Goal: Transaction & Acquisition: Purchase product/service

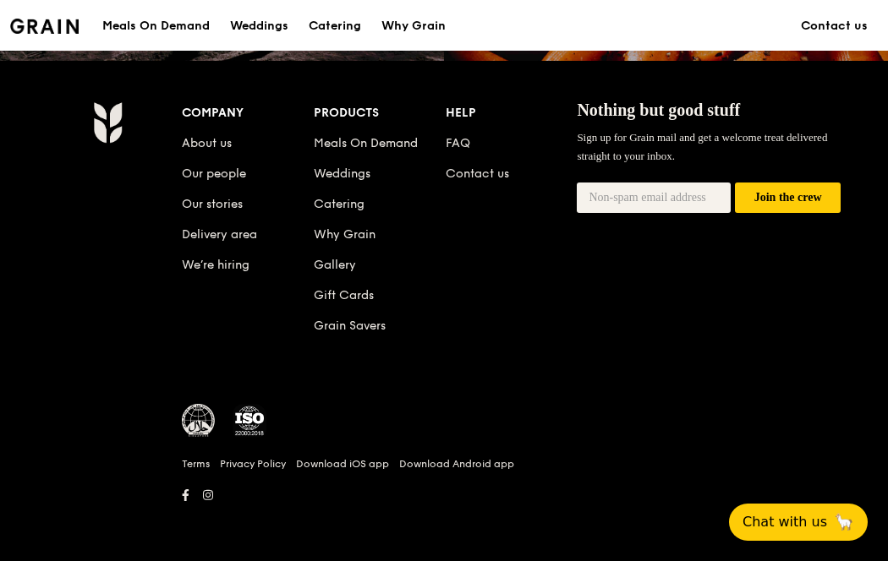
scroll to position [2028, 0]
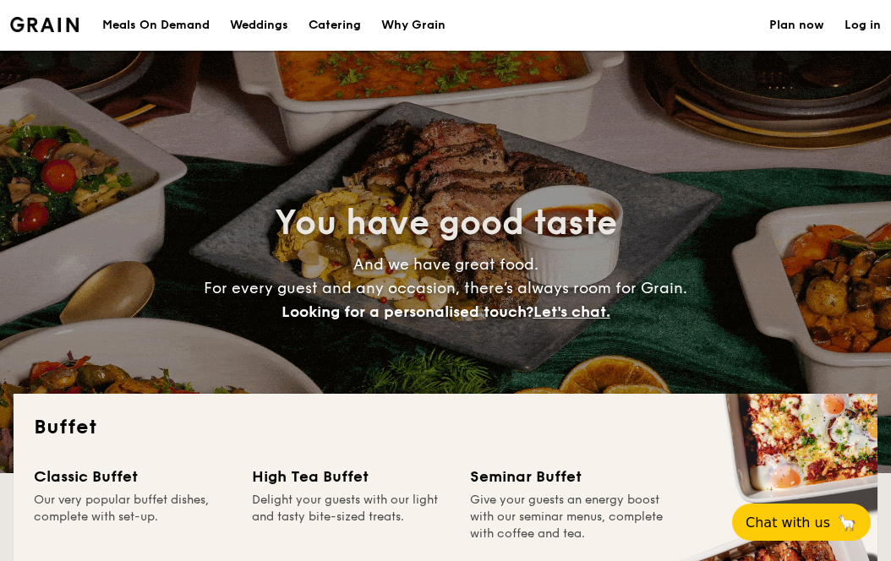
select select
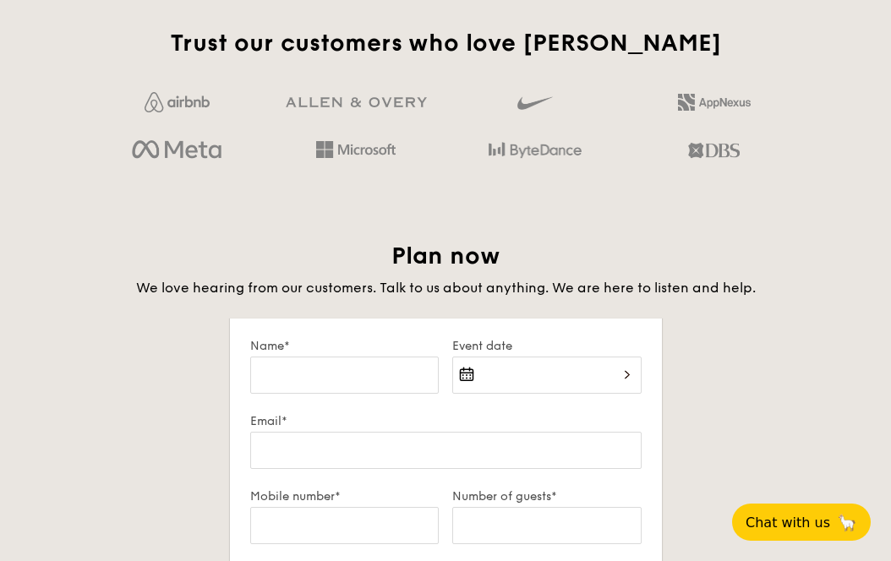
scroll to position [1564, 0]
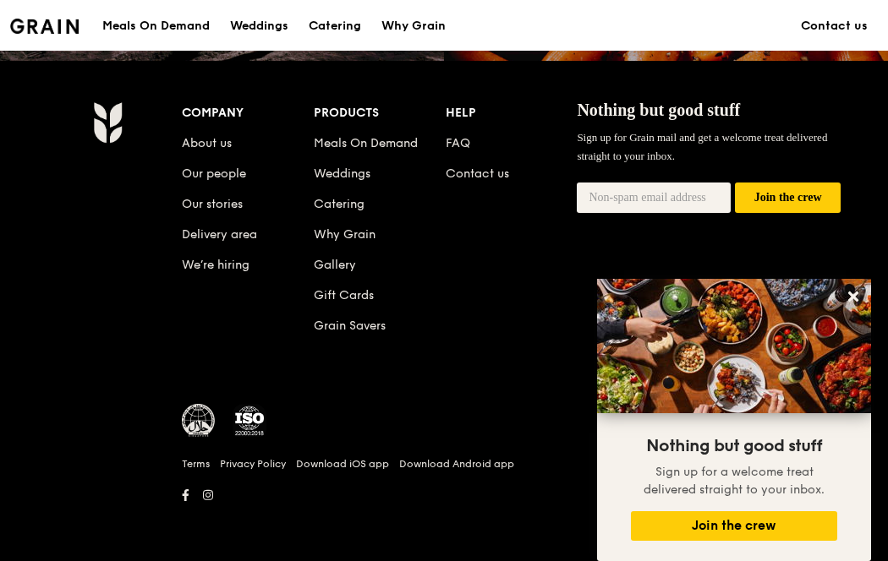
scroll to position [2142, 0]
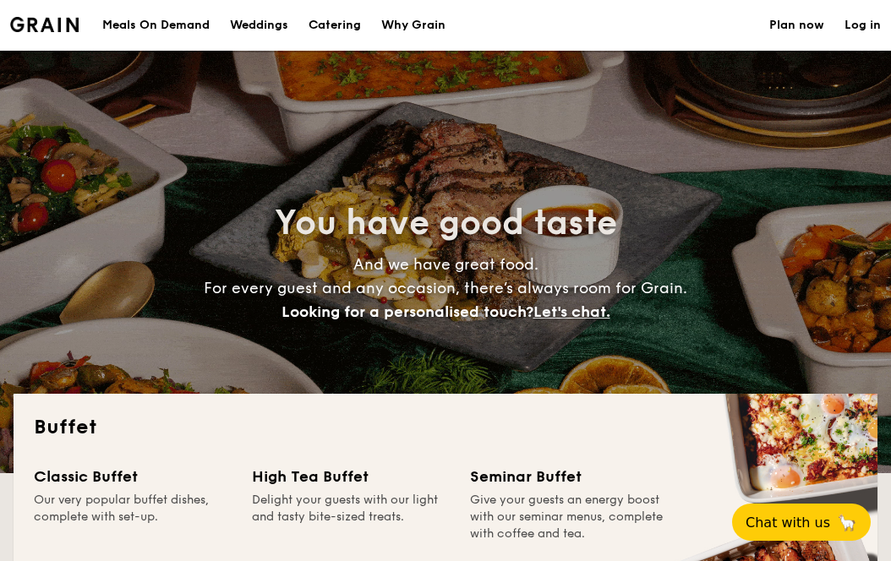
select select
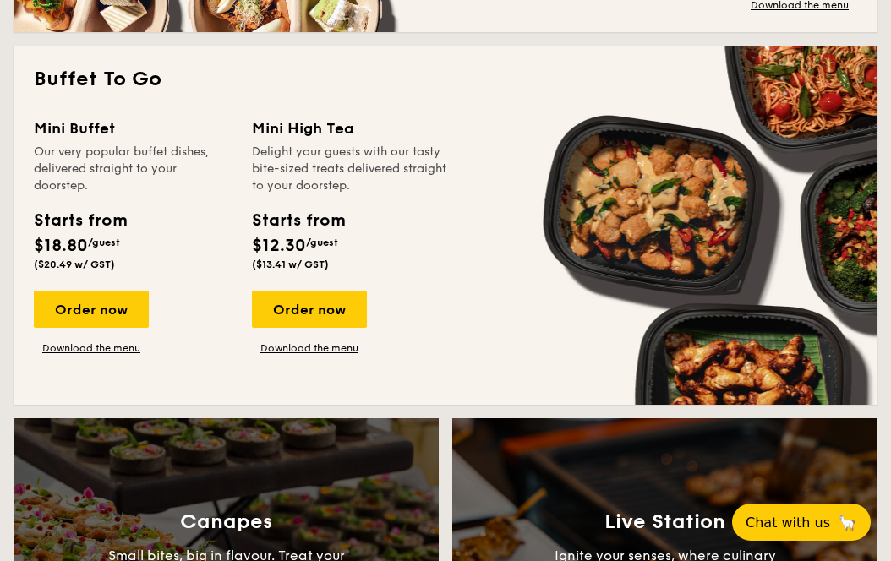
scroll to position [1344, 0]
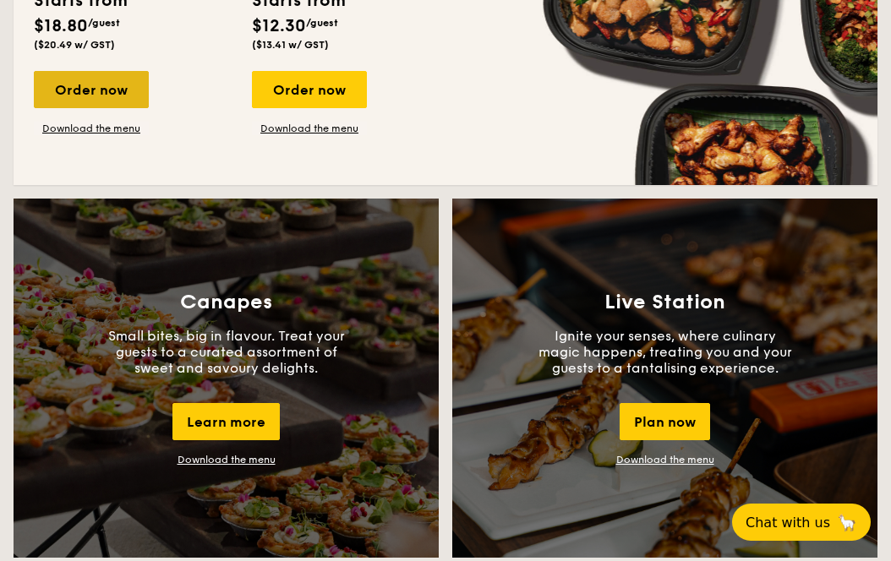
click at [140, 108] on div "Order now" at bounding box center [91, 89] width 115 height 37
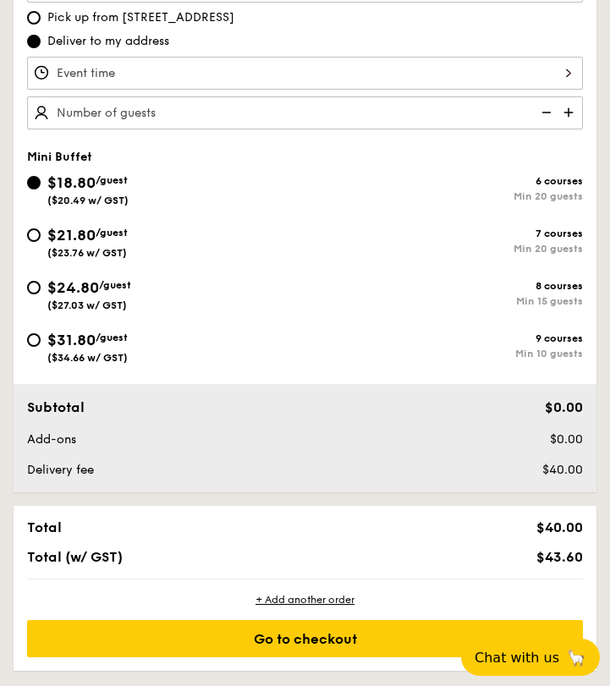
scroll to position [665, 0]
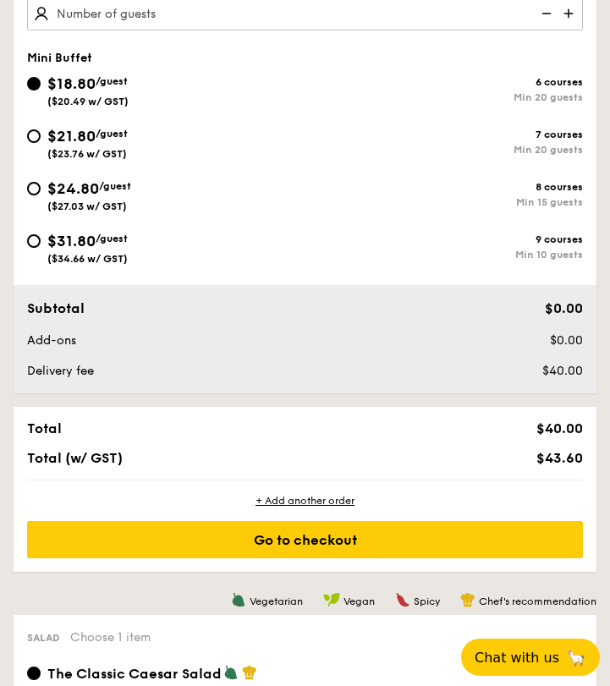
click at [46, 212] on div "$24.80 /guest ($27.03 w/ GST)" at bounding box center [166, 195] width 278 height 36
click at [41, 195] on input "$24.80 /guest ($27.03 w/ GST) 8 courses Min 15 guests" at bounding box center [34, 189] width 14 height 14
radio input "true"
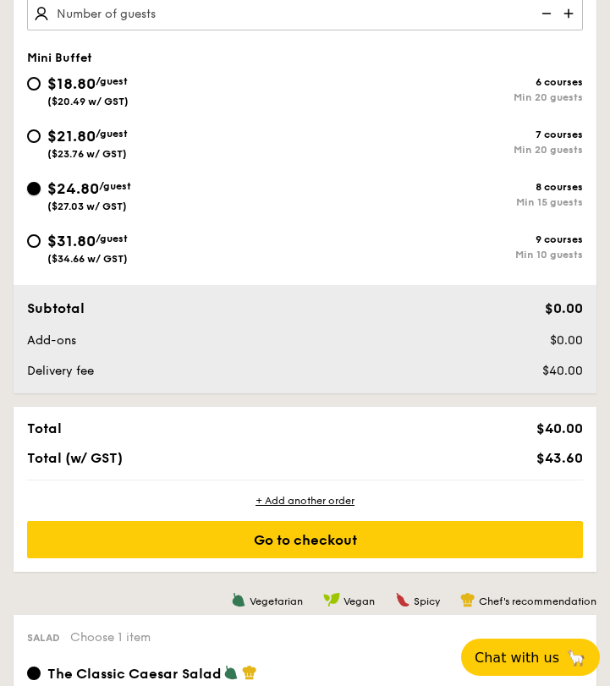
radio input "false"
radio input "true"
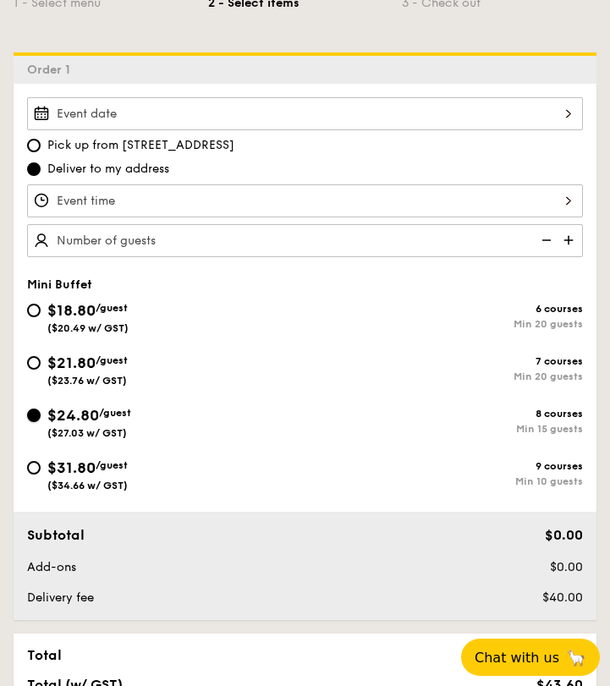
scroll to position [424, 0]
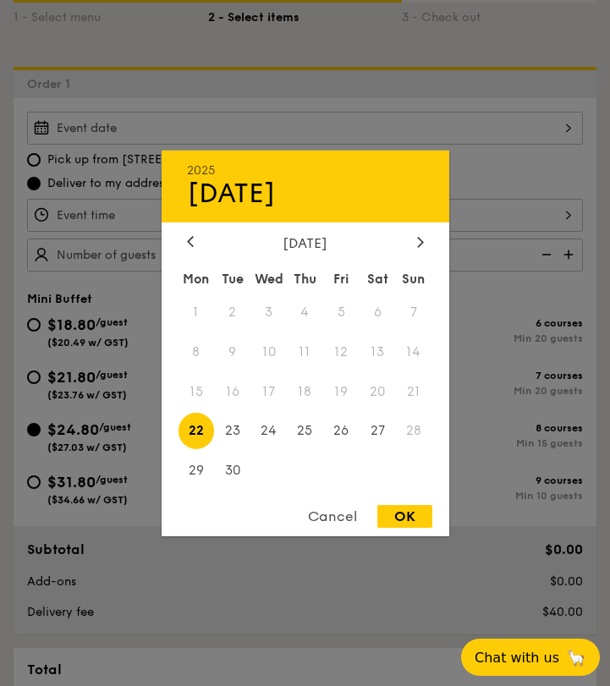
click at [300, 145] on div "2025 Sep [DATE] Tue Wed Thu Fri Sat Sun 1 2 3 4 5 6 7 8 9 10 11 12 13 14 15 16 …" at bounding box center [304, 128] width 555 height 33
click at [205, 434] on span "22" at bounding box center [196, 431] width 36 height 36
click at [405, 524] on div "OK" at bounding box center [404, 516] width 55 height 23
type input "[DATE]"
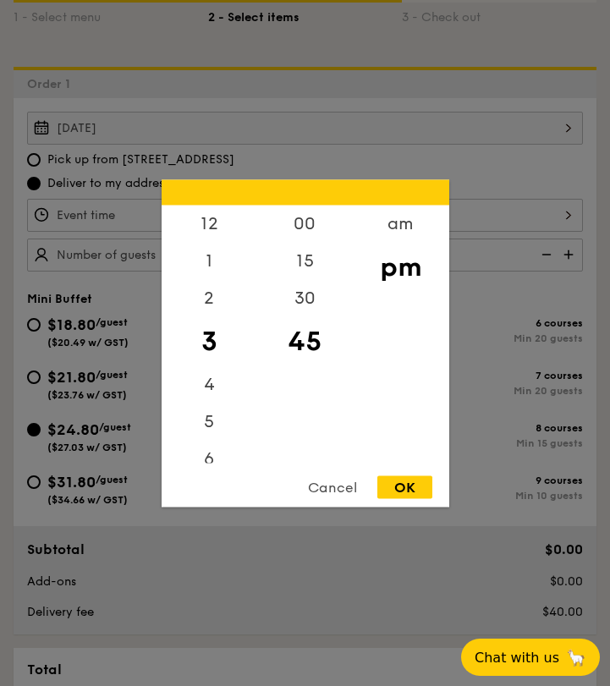
click at [320, 232] on div "12 1 2 3 4 5 6 7 8 9 10 11 00 15 30 45 am pm Cancel OK" at bounding box center [304, 215] width 555 height 33
click at [211, 418] on div "7" at bounding box center [209, 411] width 96 height 49
click at [388, 484] on div "OK" at bounding box center [404, 486] width 55 height 23
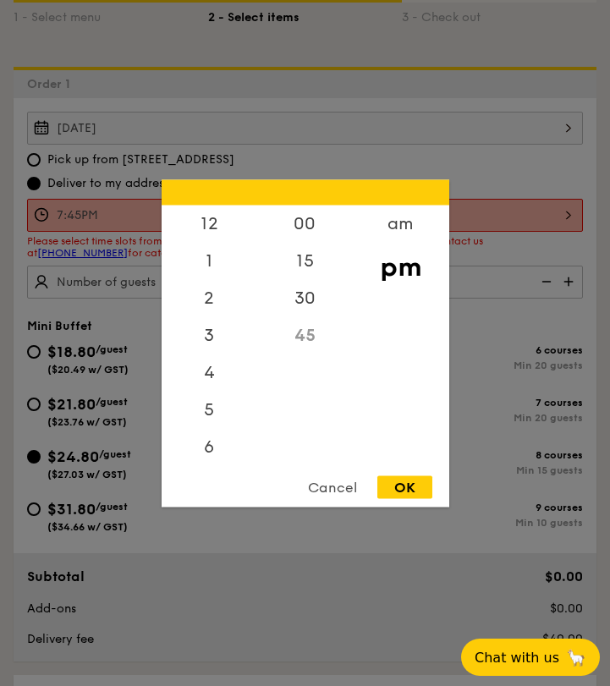
click at [243, 232] on div "7:45PM 12 1 2 3 4 5 6 7 8 9 10 11 00 15 30 45 am pm Cancel OK" at bounding box center [304, 215] width 555 height 33
click at [390, 242] on div "pm" at bounding box center [401, 266] width 96 height 49
click at [200, 390] on div "6" at bounding box center [209, 377] width 96 height 49
click at [415, 490] on div "OK" at bounding box center [404, 486] width 55 height 23
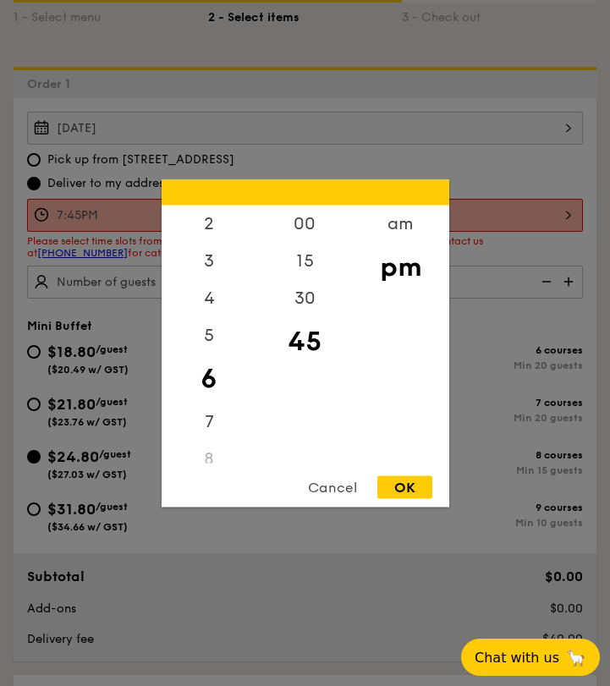
type input "6:45PM"
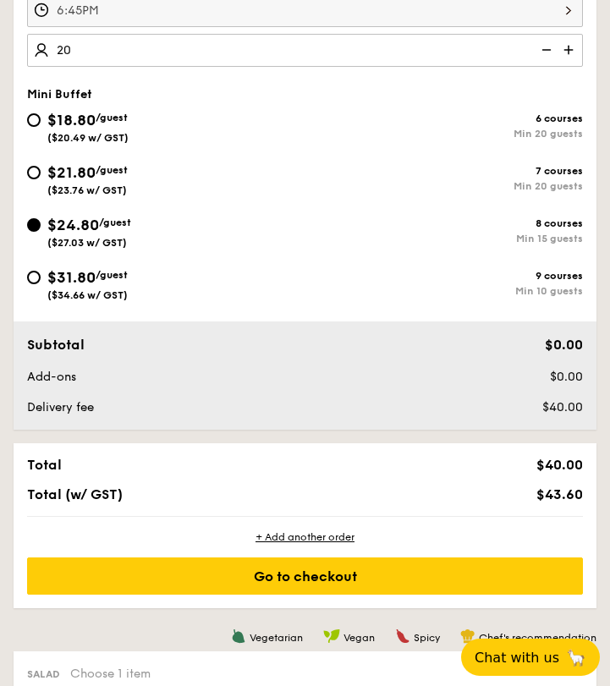
scroll to position [631, 0]
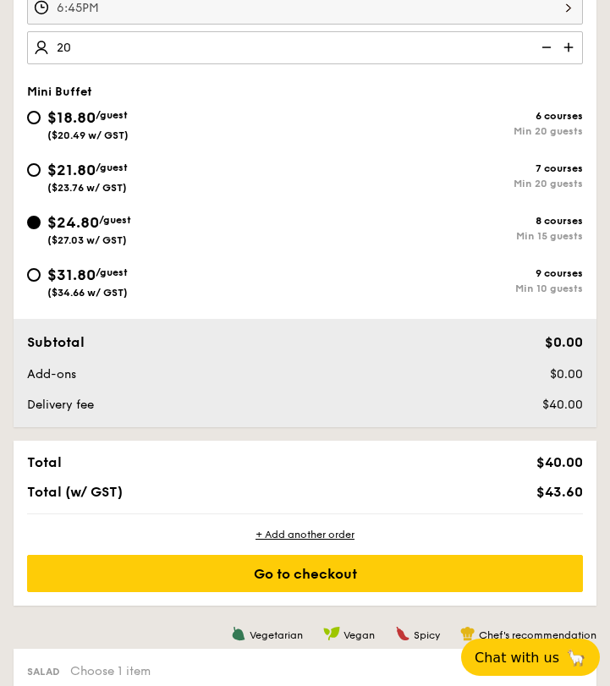
type input "2"
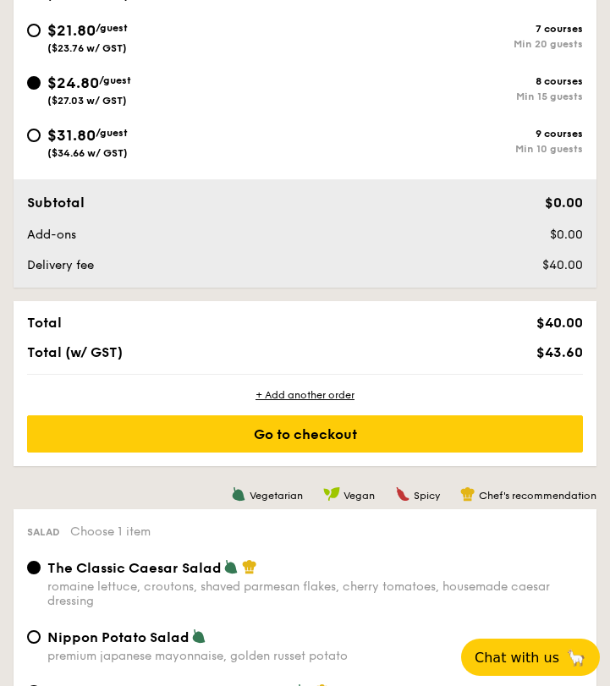
scroll to position [680, 0]
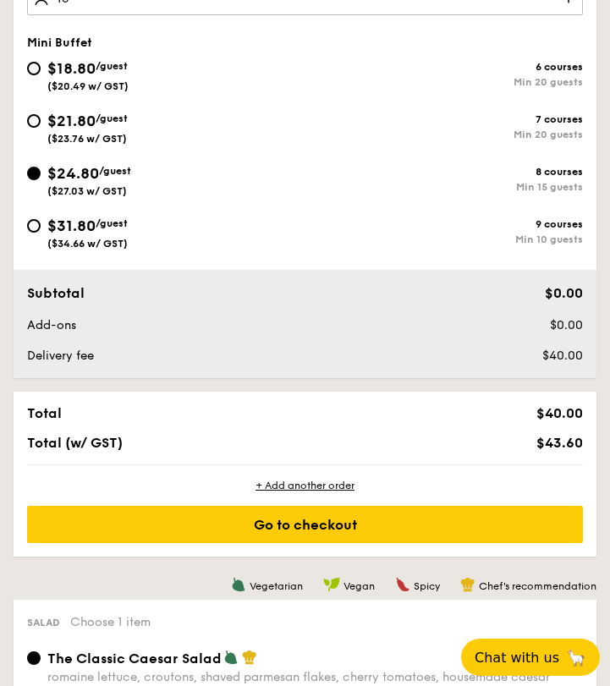
type input "15 guests"
click at [302, 249] on div "$31.80 /guest ($34.66 w/ GST)" at bounding box center [166, 232] width 278 height 36
click at [41, 232] on input "$31.80 /guest ($34.66 w/ GST) 9 courses Min 10 guests" at bounding box center [34, 226] width 14 height 14
radio input "true"
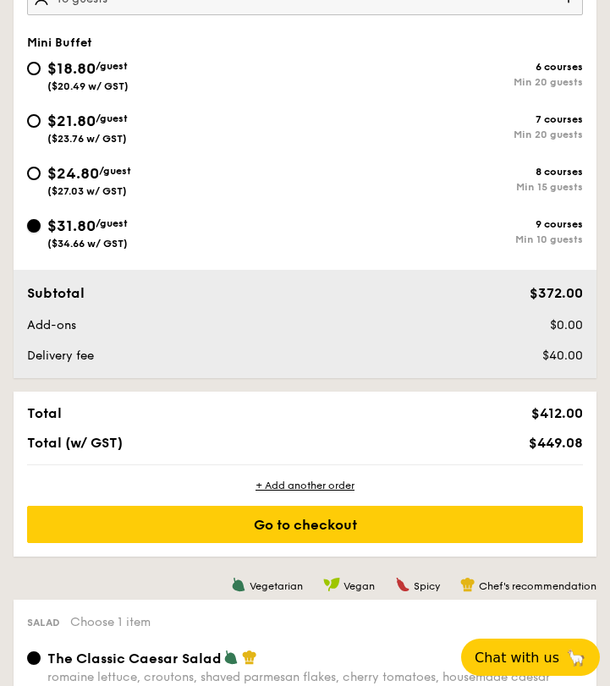
radio input "true"
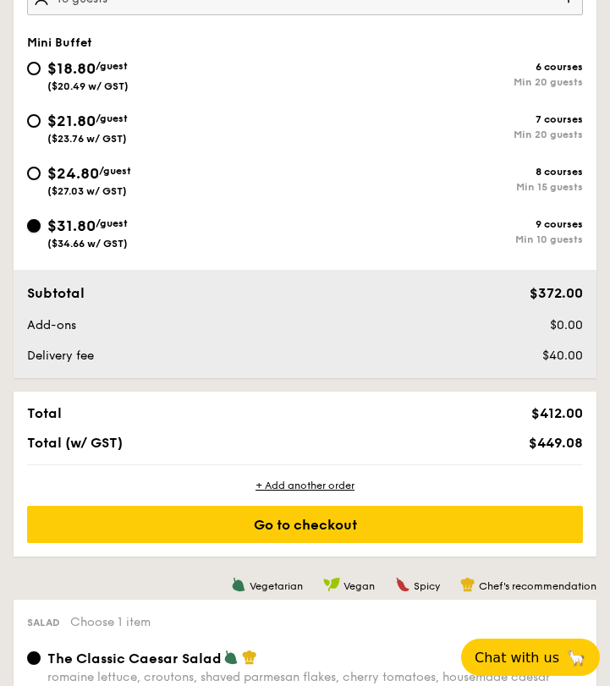
radio input "true"
click at [290, 197] on div "$24.80 /guest ($27.03 w/ GST)" at bounding box center [166, 179] width 278 height 36
click at [41, 180] on input "$24.80 /guest ($27.03 w/ GST) 8 courses Min 15 guests" at bounding box center [34, 174] width 14 height 14
radio input "true"
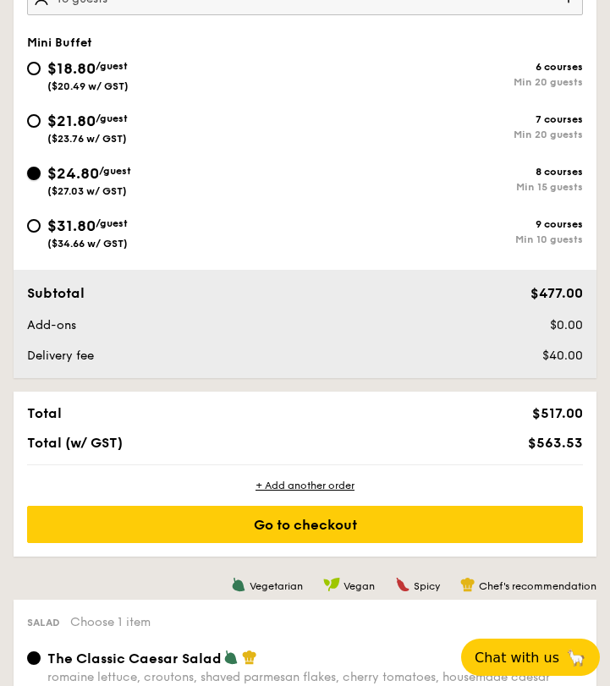
radio input "true"
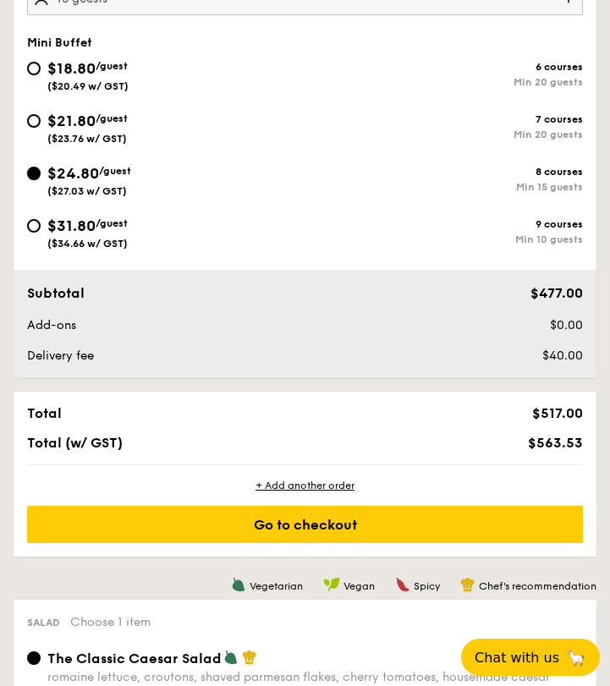
radio input "true"
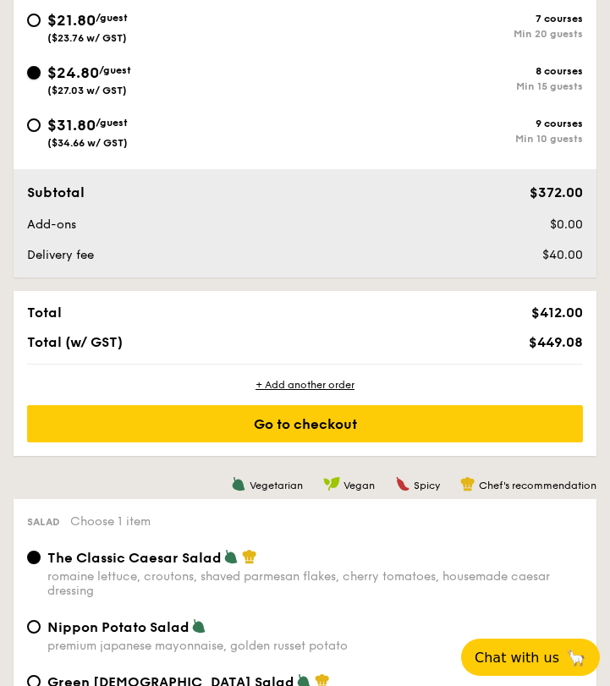
scroll to position [826, 0]
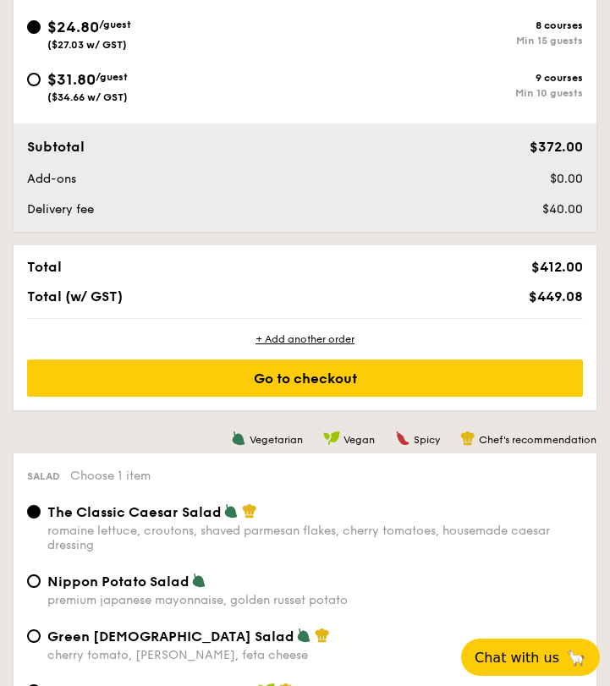
copy span "$449.08"
drag, startPoint x: 512, startPoint y: 499, endPoint x: 577, endPoint y: 500, distance: 64.3
click at [577, 304] on div "$449.08" at bounding box center [475, 296] width 227 height 16
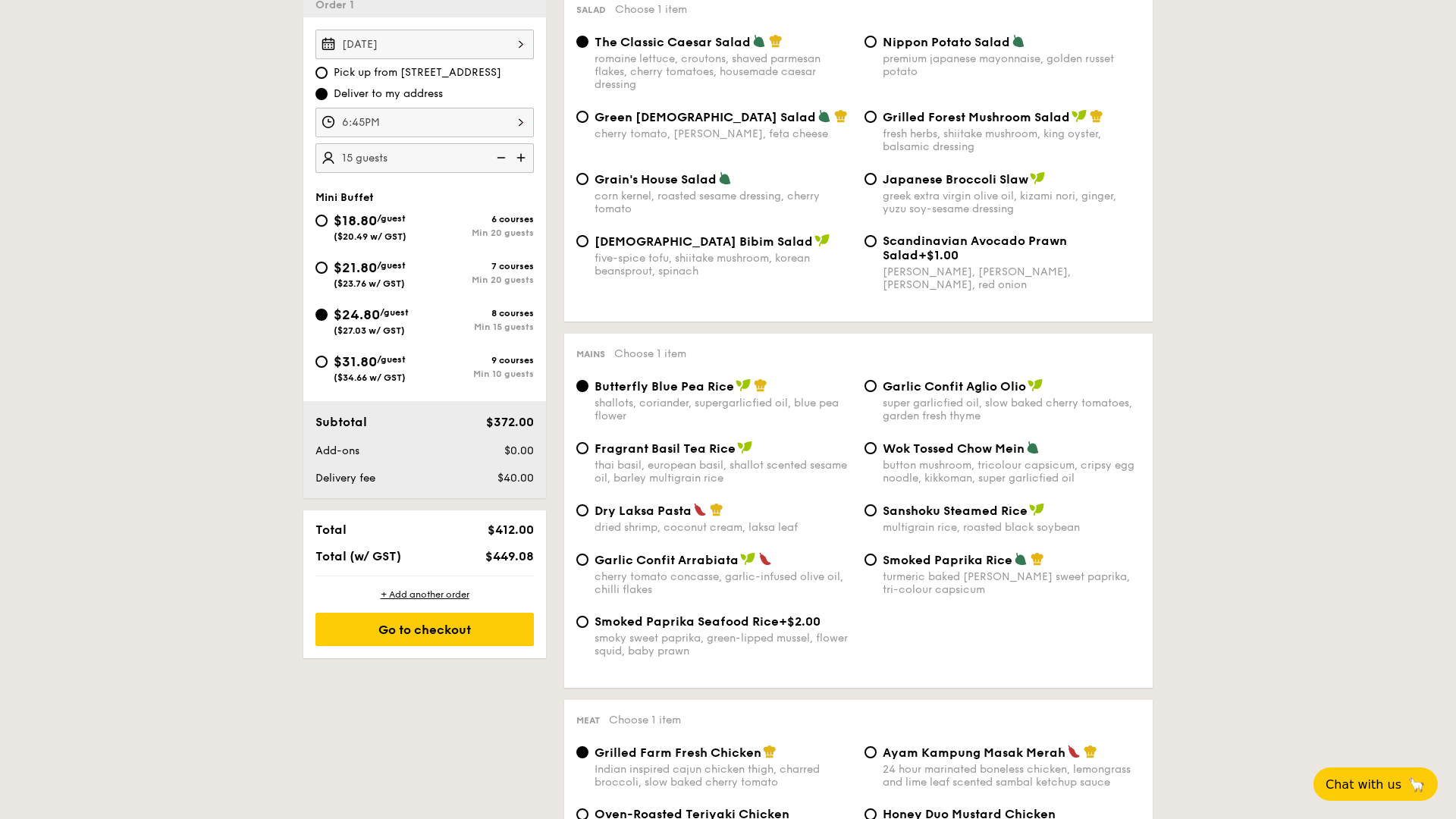
scroll to position [440, 0]
click at [577, 184] on input "Grain's House Salad corn kernel, roasted sesame dressing, cherry tomato" at bounding box center [583, 179] width 13 height 13
radio input "true"
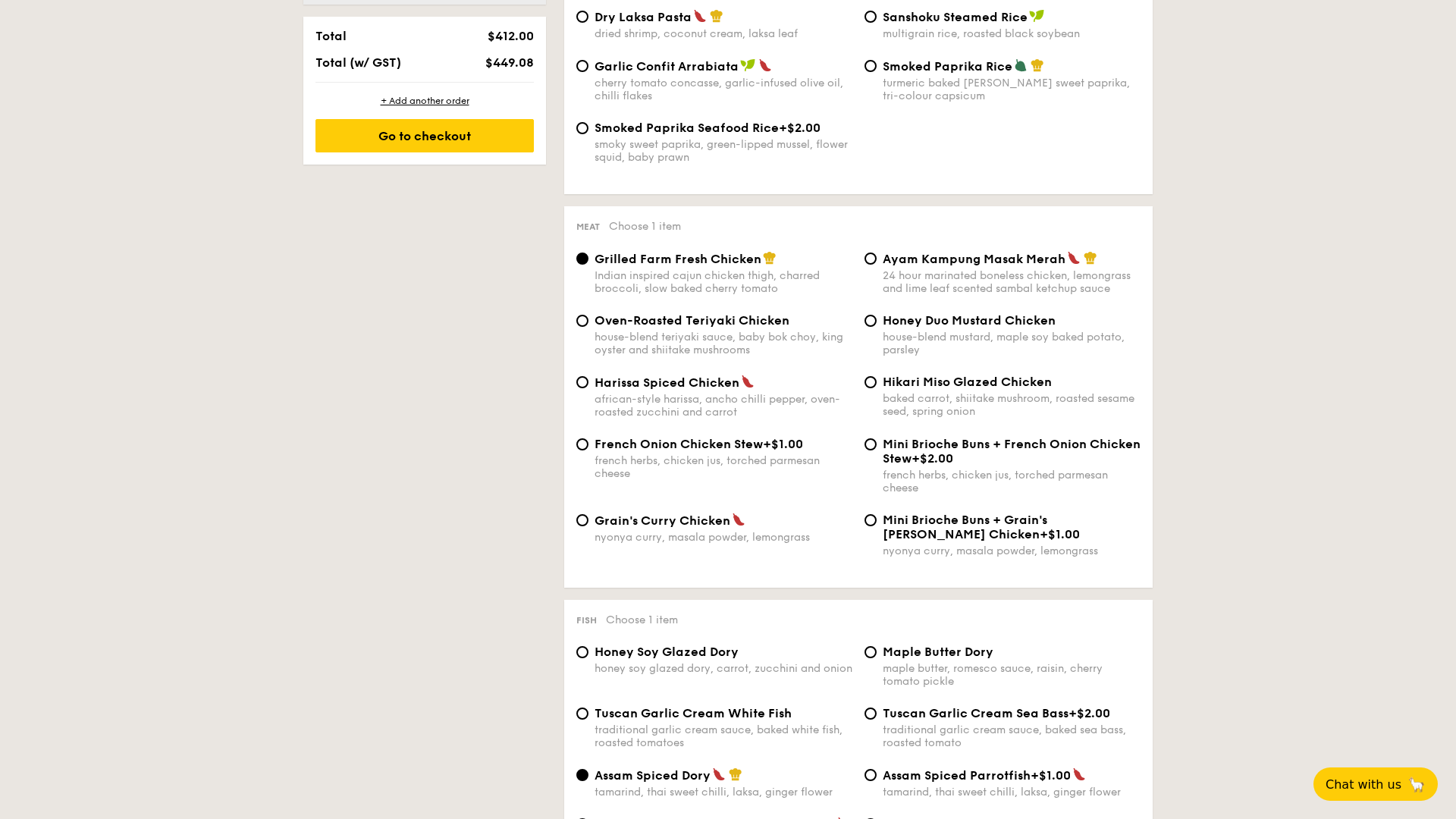
scroll to position [929, 0]
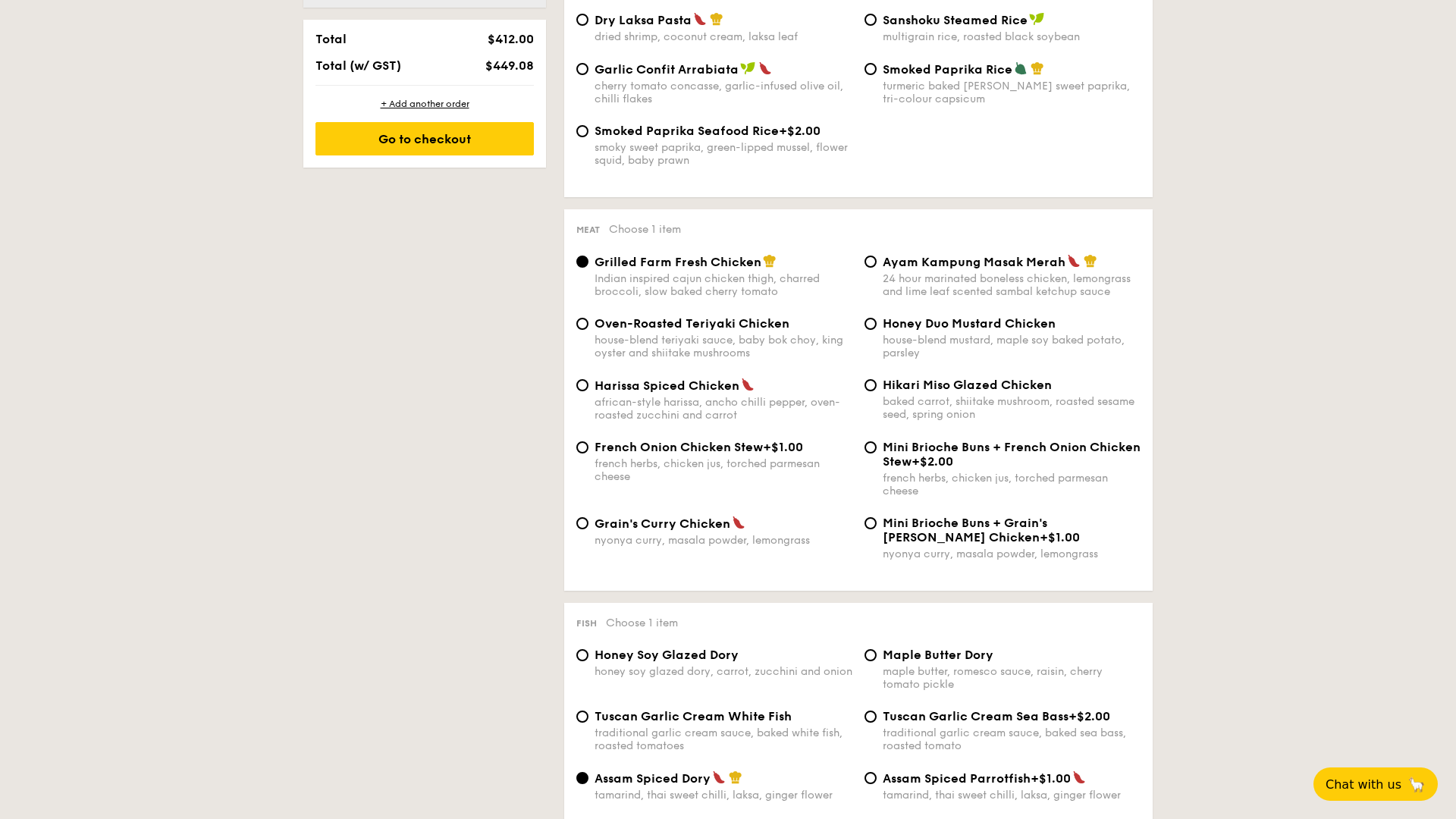
click at [595, 503] on span "Grain's Curry Chicken" at bounding box center [662, 524] width 135 height 14
click at [589, 503] on input "Grain's [PERSON_NAME] Chicken nyonya [PERSON_NAME], masala powder, lemongrass" at bounding box center [583, 524] width 13 height 13
radio input "true"
click at [798, 269] on span "Ayam Kampung Masak Merah" at bounding box center [974, 262] width 183 height 14
click at [798, 267] on input "Ayam Kampung Masak Merah 24 hour marinated boneless chicken, lemongrass and lim…" at bounding box center [871, 262] width 13 height 13
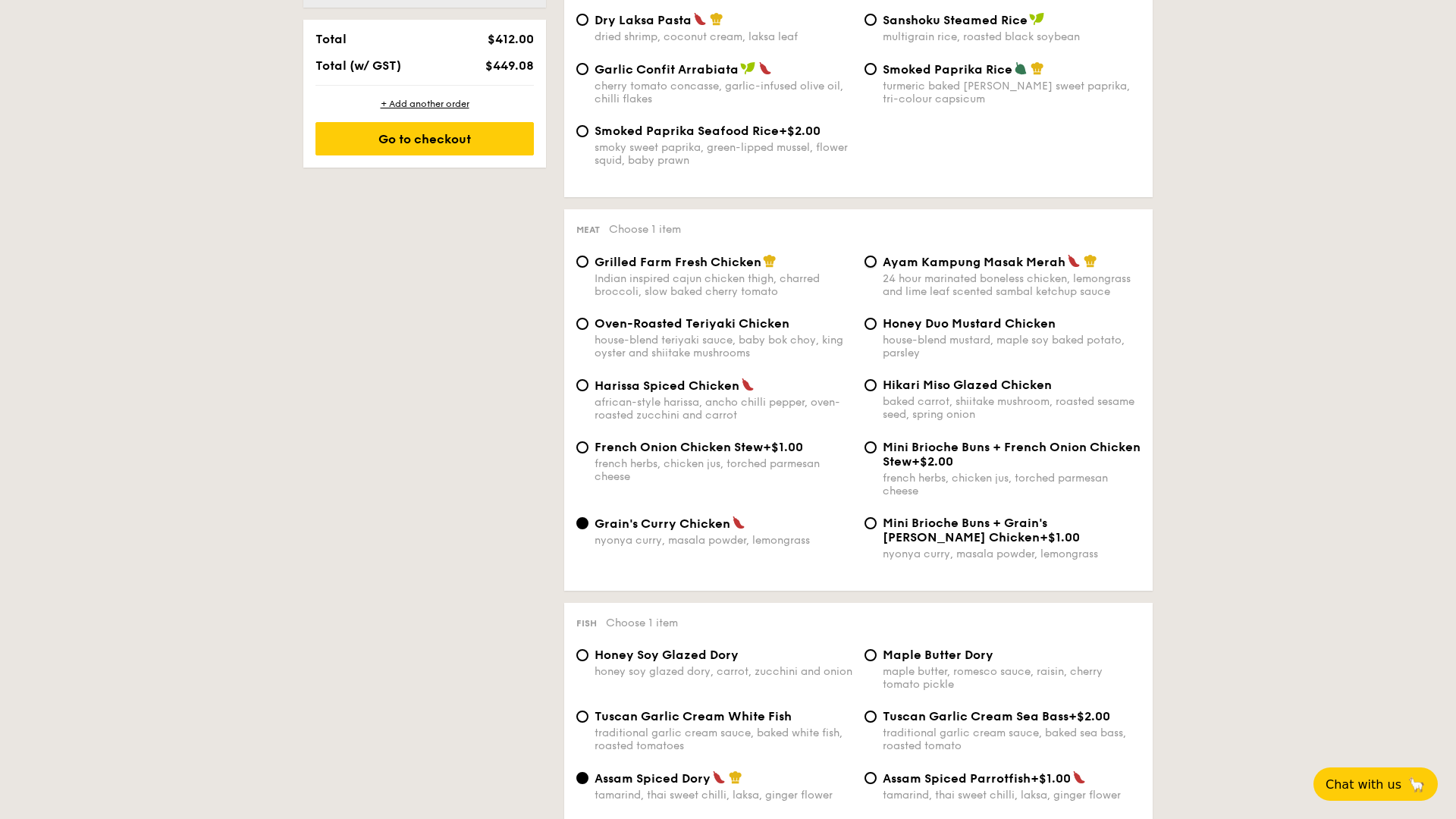
radio input "true"
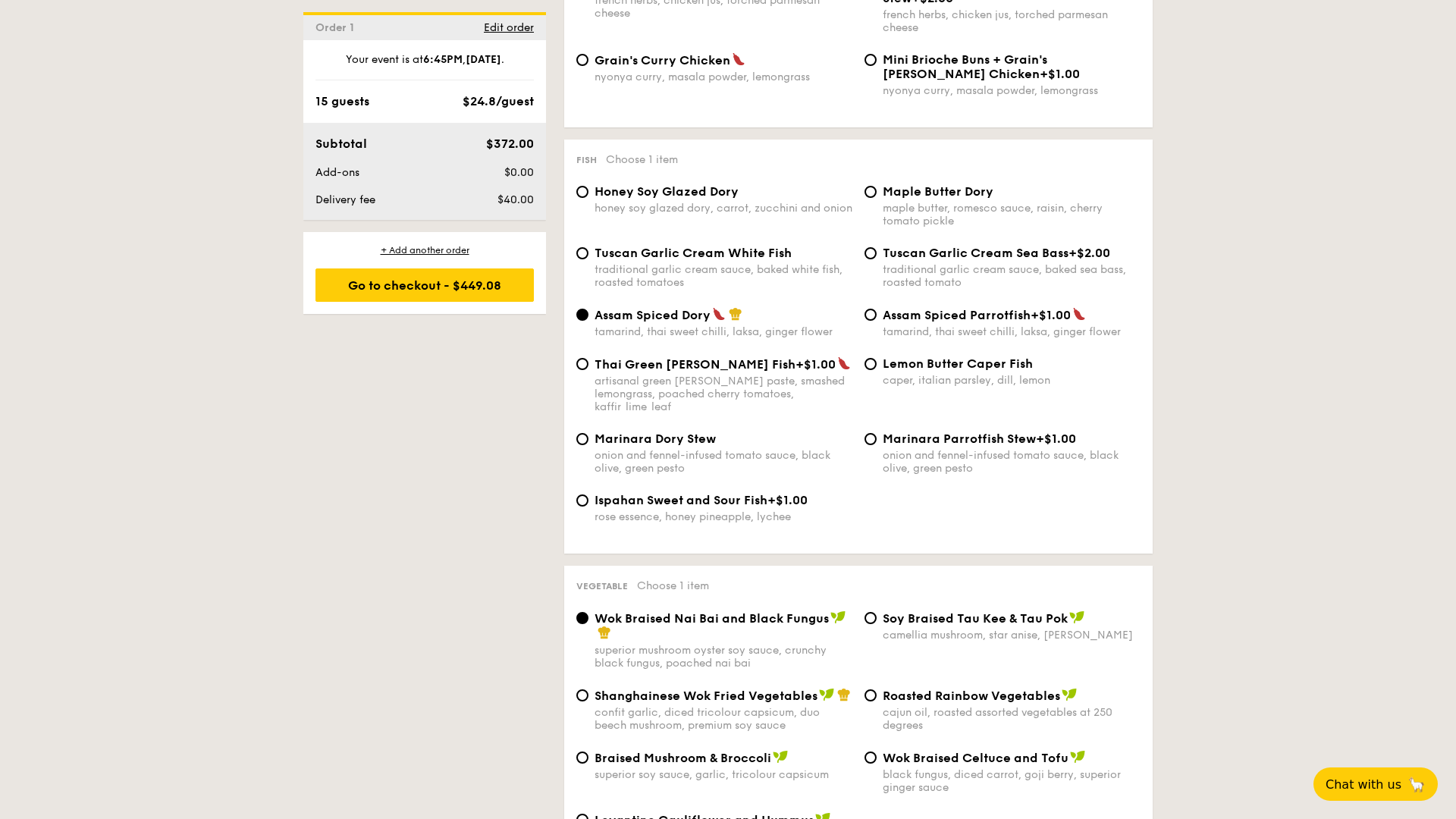
scroll to position [1391, 0]
click at [798, 260] on input "Tuscan Garlic Cream Sea Bass +$2.00 traditional garlic cream sauce, baked sea b…" at bounding box center [871, 254] width 13 height 13
radio input "true"
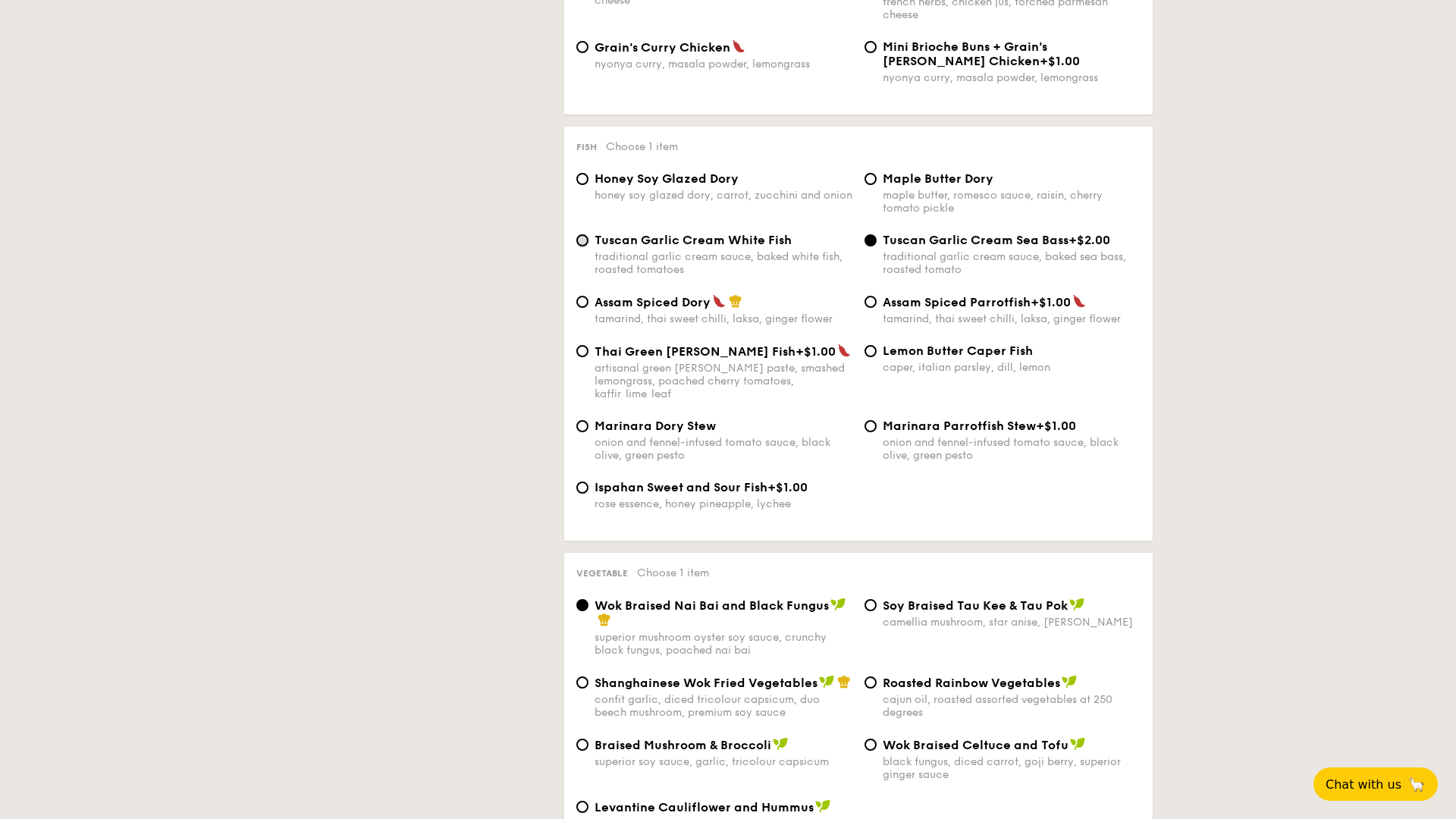
click at [577, 247] on input "Tuscan Garlic Cream White Fish traditional garlic cream sauce, baked white fish…" at bounding box center [583, 240] width 13 height 13
radio input "true"
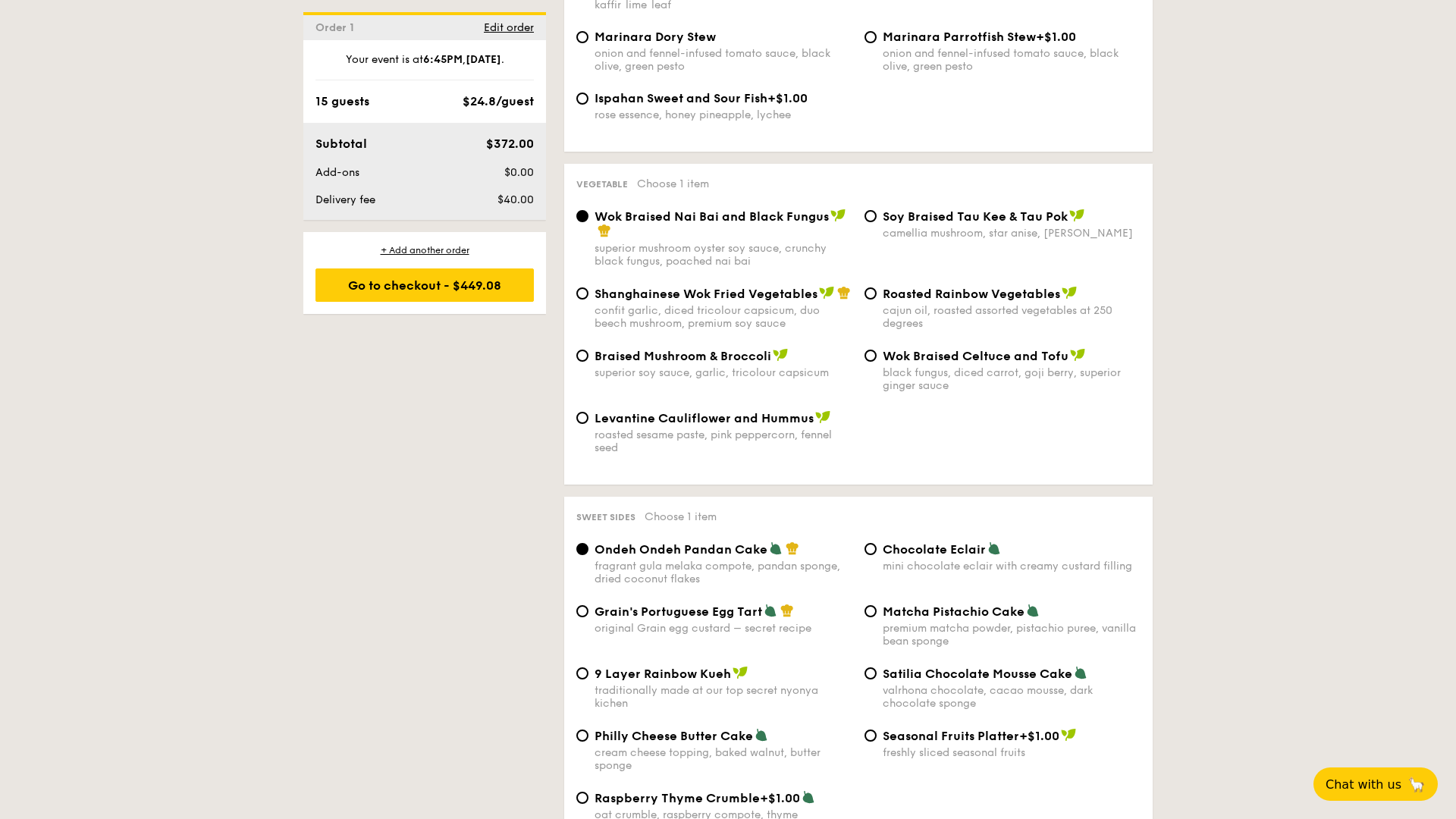
scroll to position [1999, 0]
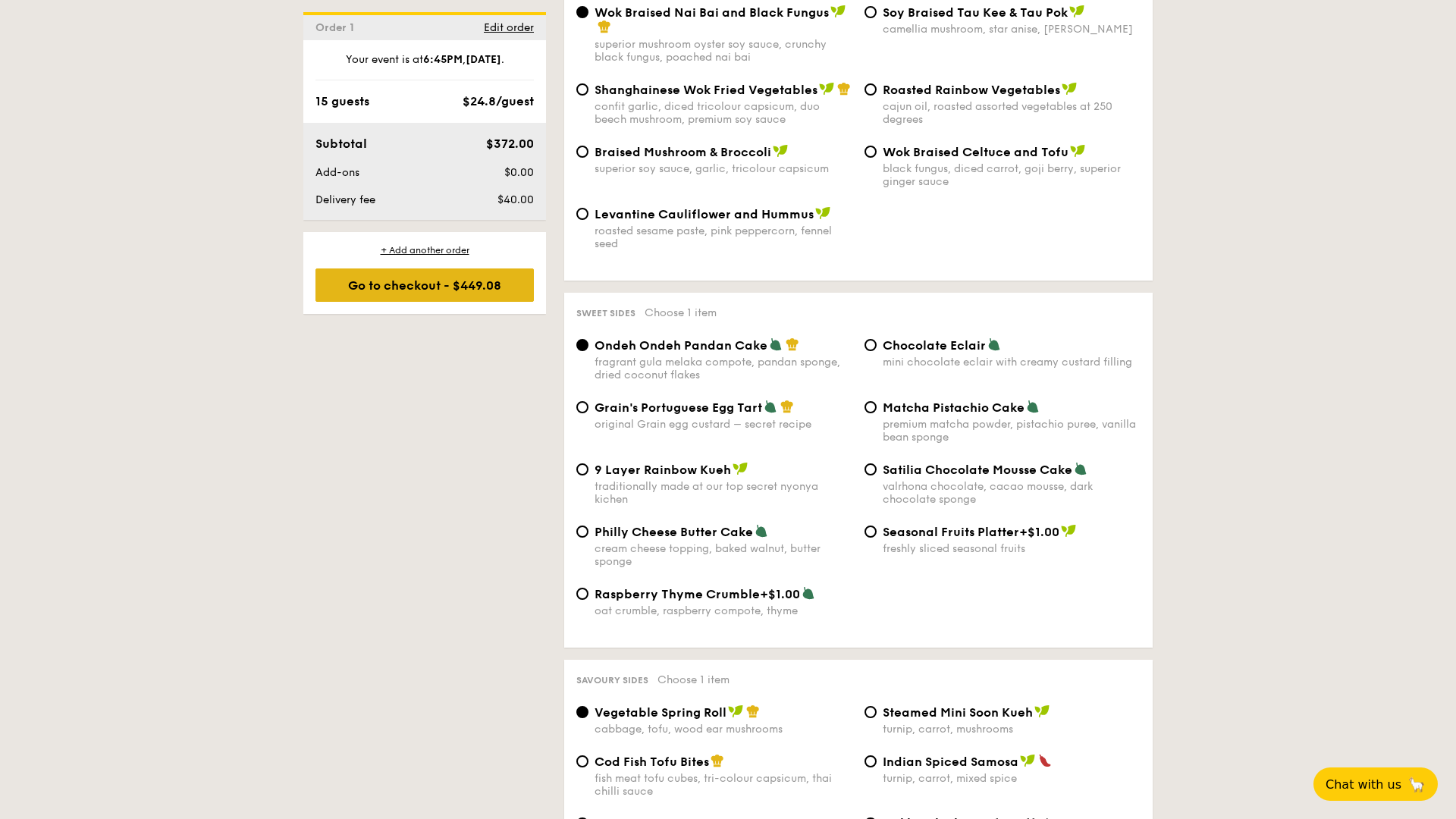
click at [390, 301] on div "Go to checkout - $449.08" at bounding box center [424, 284] width 218 height 33
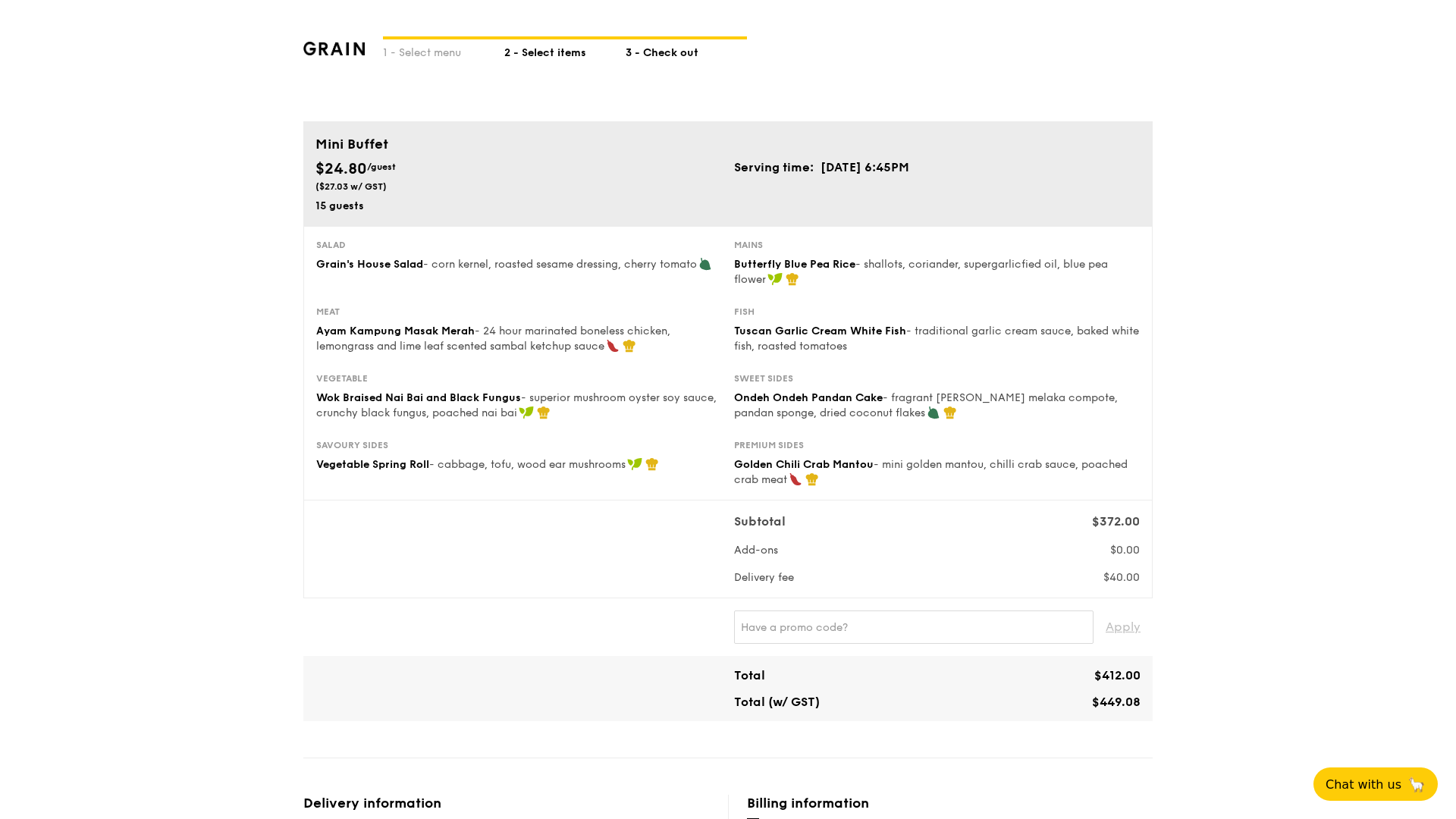
click at [504, 61] on div "2 - Select items" at bounding box center [564, 50] width 121 height 22
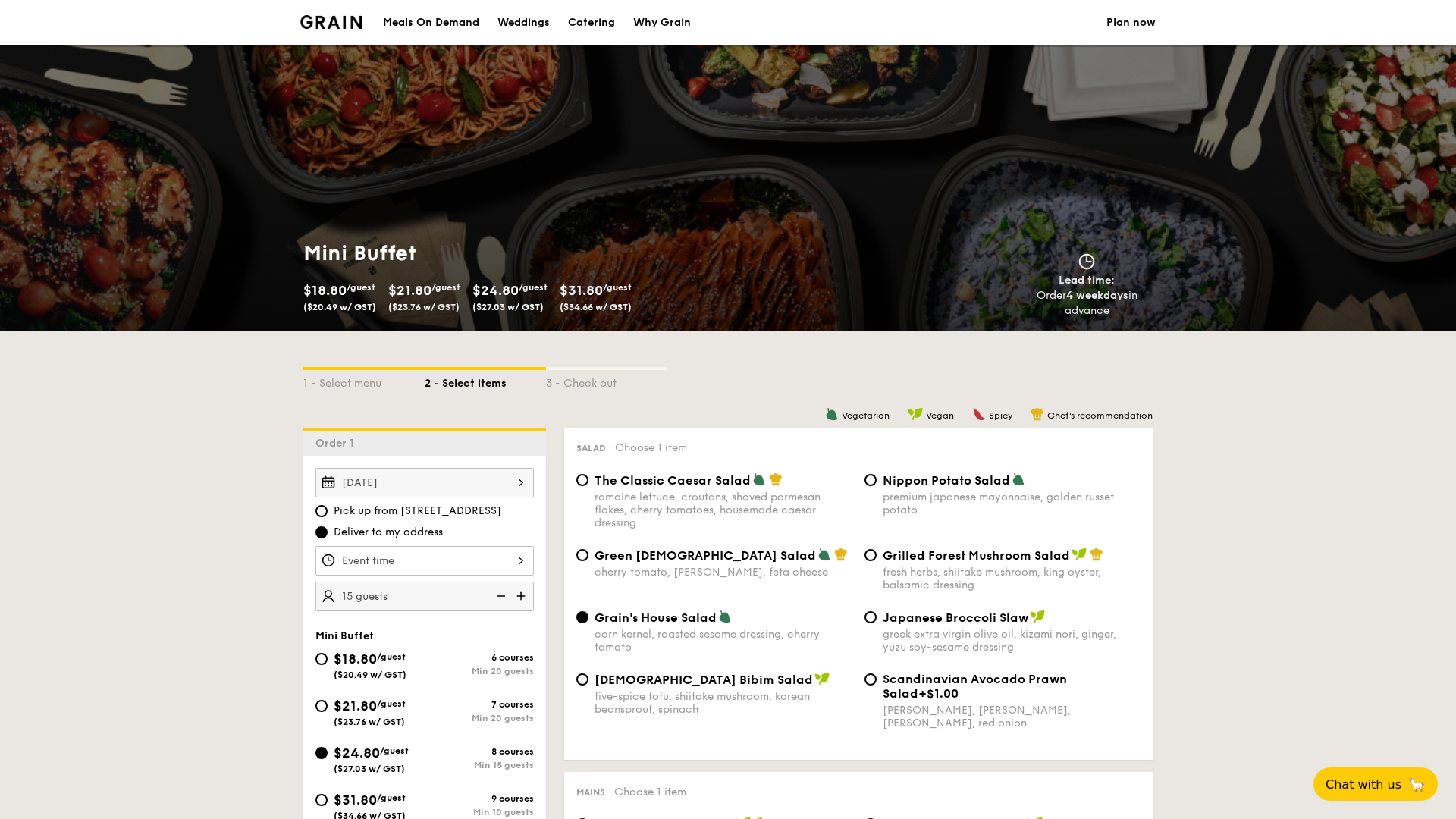
click at [332, 228] on div "Mini Buffet $18.80 /guest ($20.49 w/ GST) $21.80 /guest ($23.76 w/ GST) $24.80 …" at bounding box center [728, 279] width 874 height 103
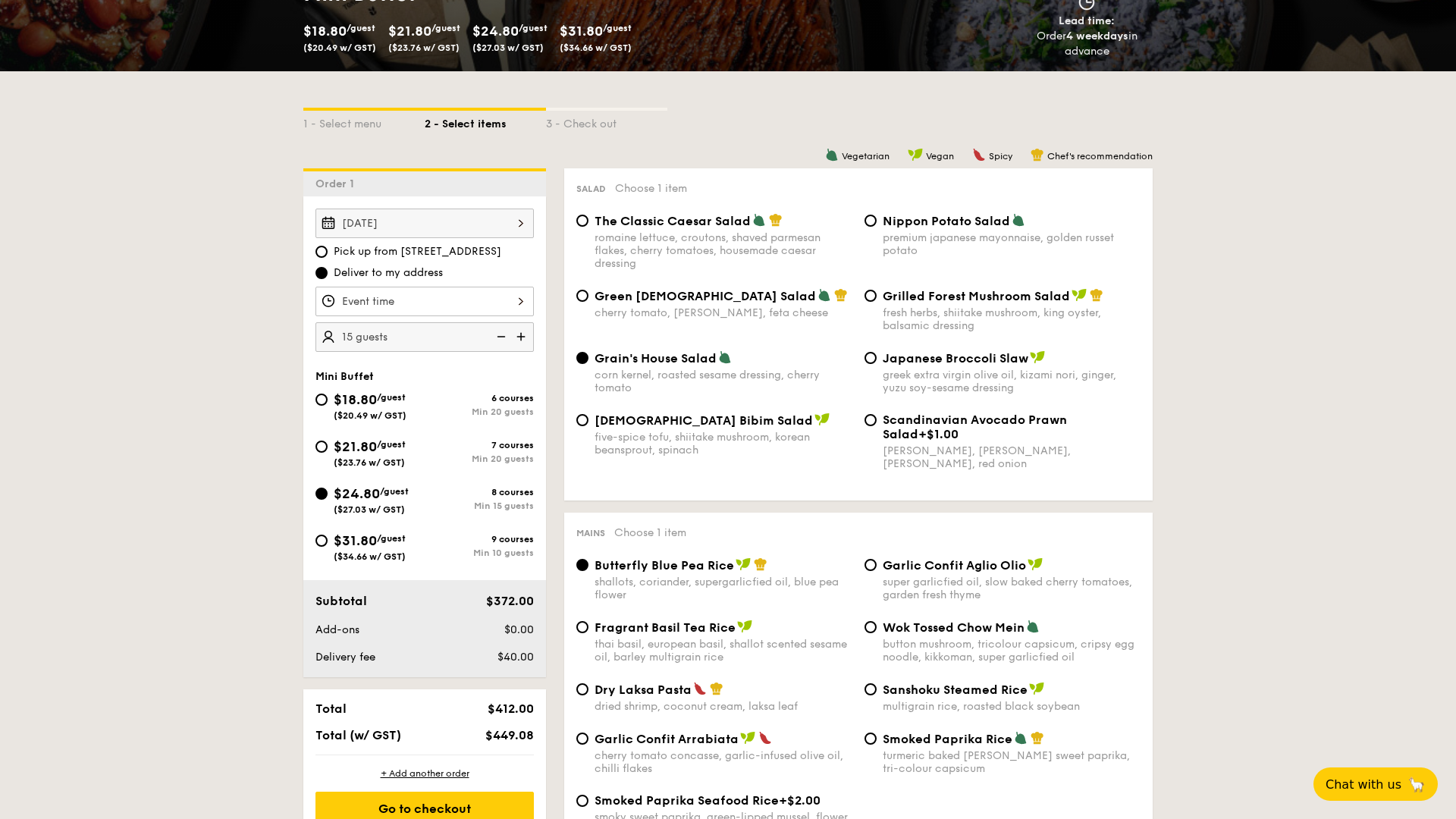
scroll to position [298, 0]
